Goal: Transaction & Acquisition: Purchase product/service

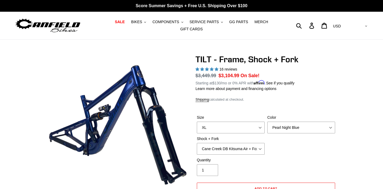
select select "XL"
select select "Cane Creek DB Kitsuma Air + Fox 36 SL Factory Grip X 140mm"
select select "highest-rating"
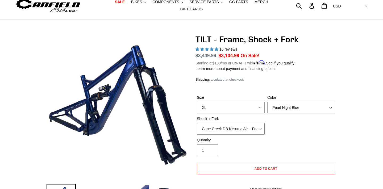
scroll to position [20, 0]
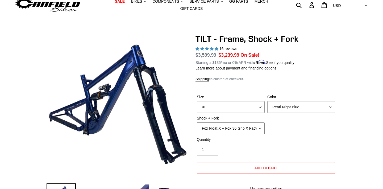
select select "Cane Creek DB Kitsuma Air + Fox 36 SL Factory Grip X 140mm"
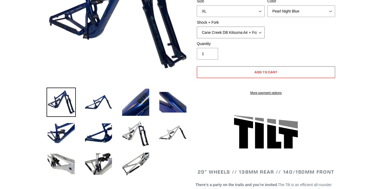
scroll to position [124, 0]
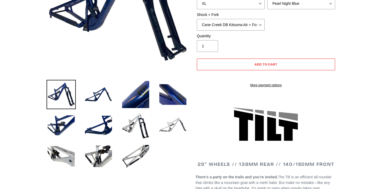
click at [175, 127] on img at bounding box center [172, 125] width 29 height 29
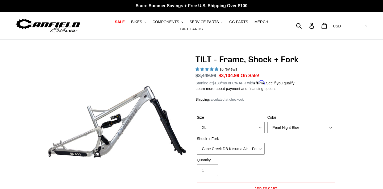
scroll to position [0, 0]
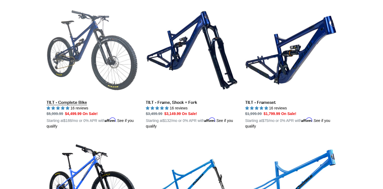
scroll to position [701, 0]
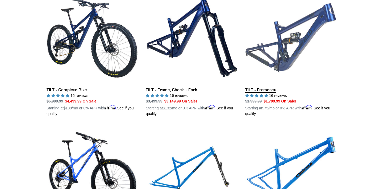
click at [261, 85] on link "TILT - Frameset" at bounding box center [290, 54] width 91 height 124
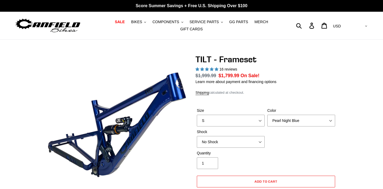
select select "highest-rating"
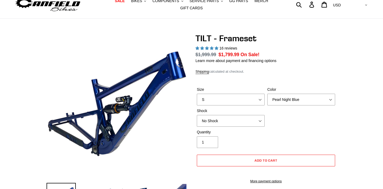
scroll to position [28, 0]
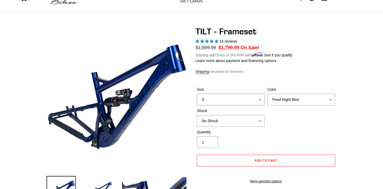
select select "XL"
select select "Stealth Silver"
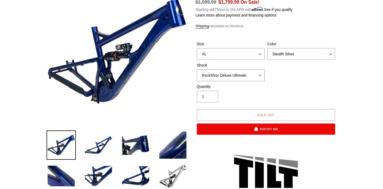
scroll to position [51, 0]
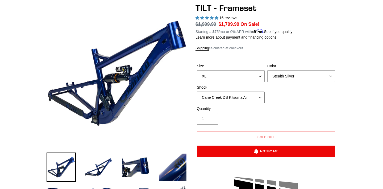
select select "Fox FLOAT X"
select select "Pearl Night Blue"
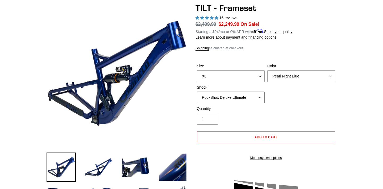
select select "Fox FLOAT X"
